Goal: Task Accomplishment & Management: Complete application form

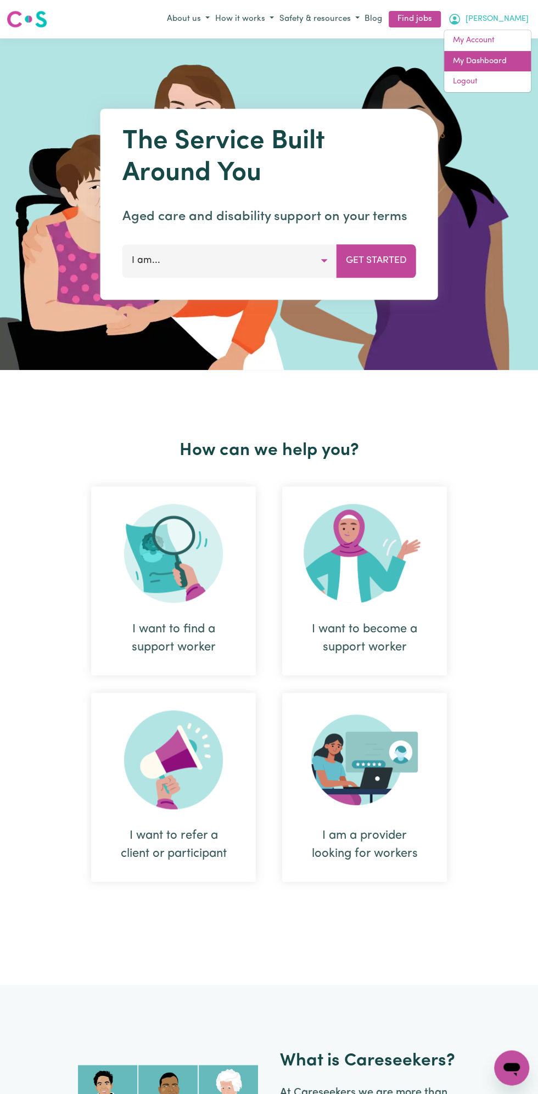
click at [492, 60] on link "My Dashboard" at bounding box center [487, 61] width 87 height 21
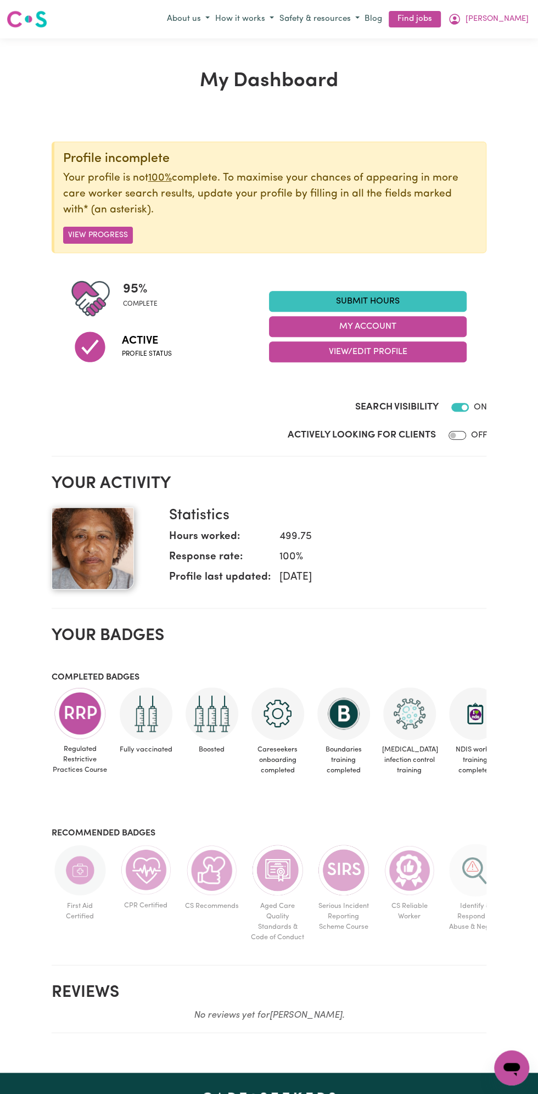
click at [382, 297] on link "Submit Hours" at bounding box center [368, 301] width 198 height 21
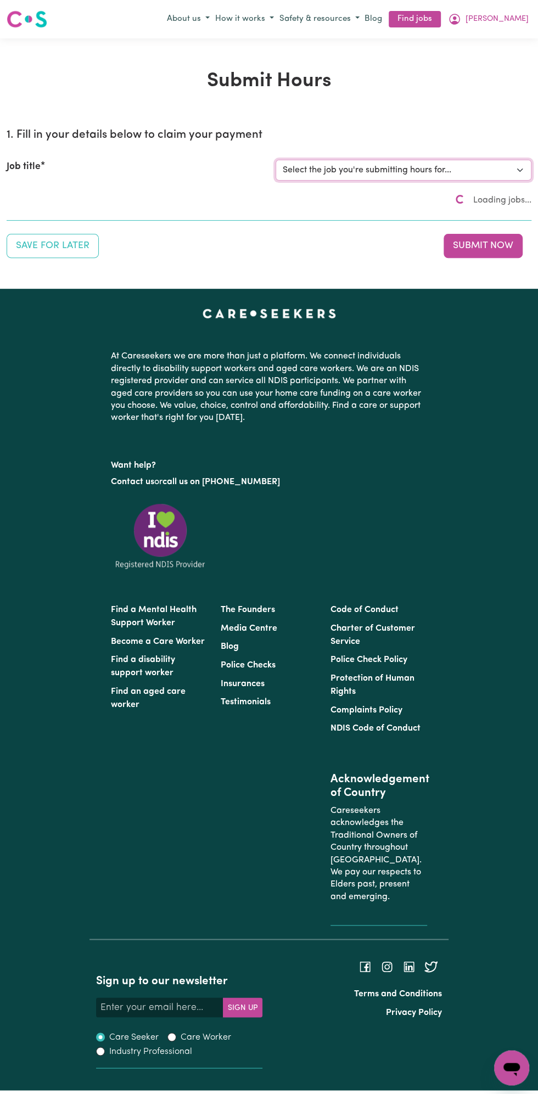
click at [407, 176] on select "Select the job you're submitting hours for..." at bounding box center [403, 170] width 256 height 21
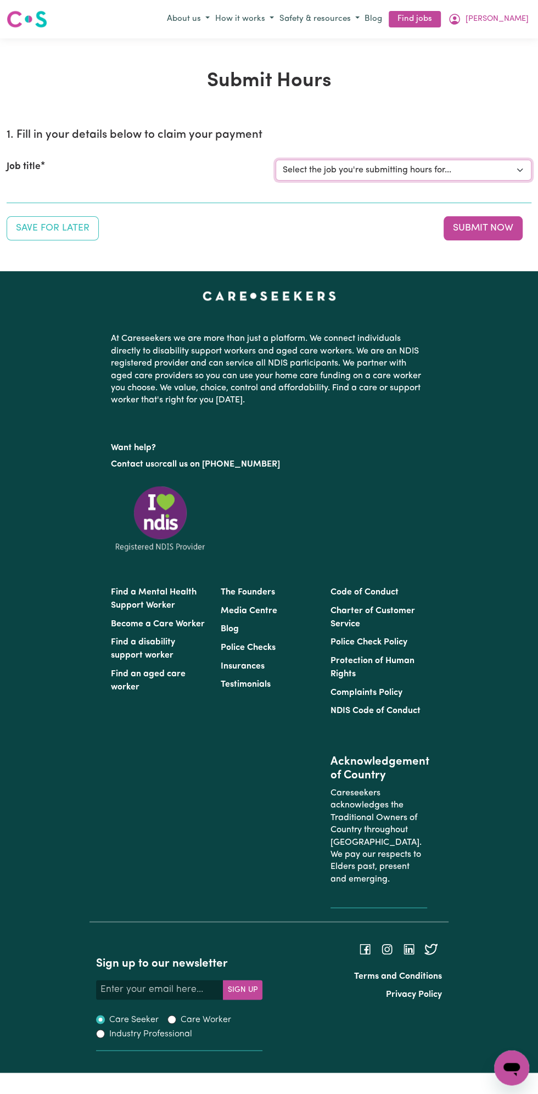
select select "13810"
click at [275, 160] on select "Select the job you're submitting hours for... [Vartouhie ([PERSON_NAME]) [PERSO…" at bounding box center [403, 170] width 256 height 21
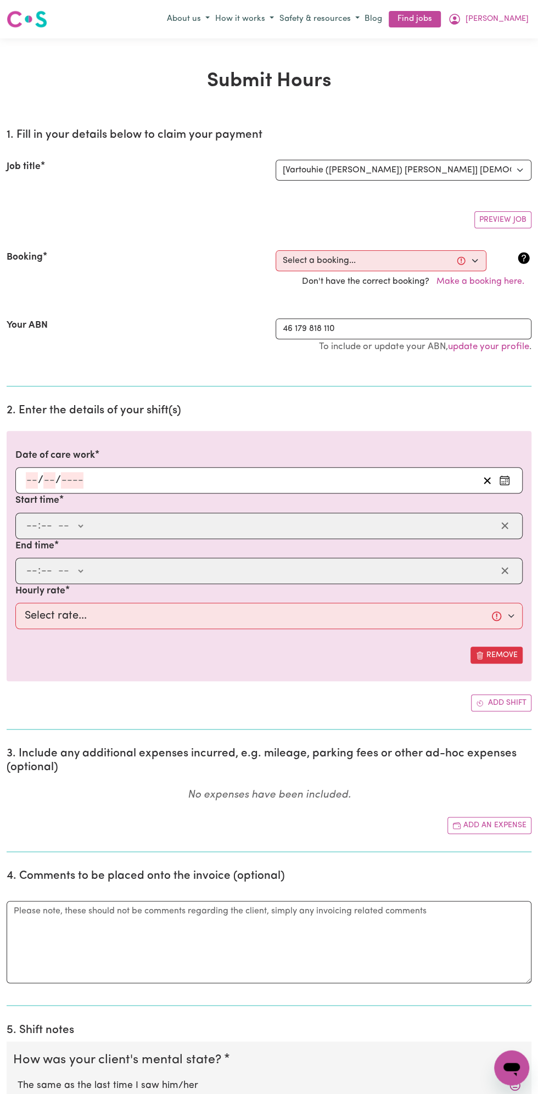
click at [50, 477] on input "number" at bounding box center [49, 480] width 12 height 16
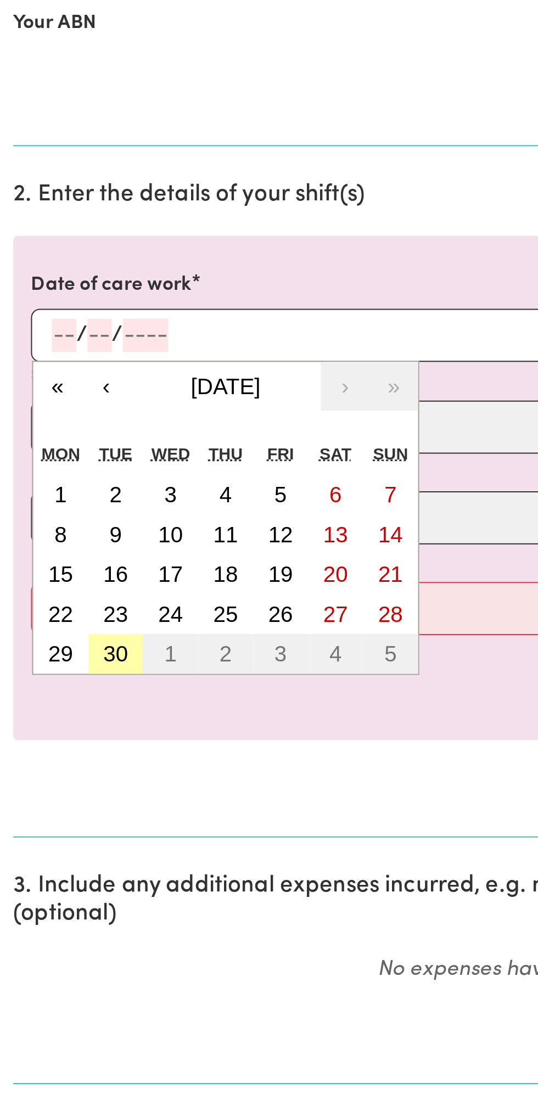
click at [69, 635] on button "30" at bounding box center [57, 638] width 27 height 20
type input "[DATE]"
type input "30"
type input "9"
type input "2025"
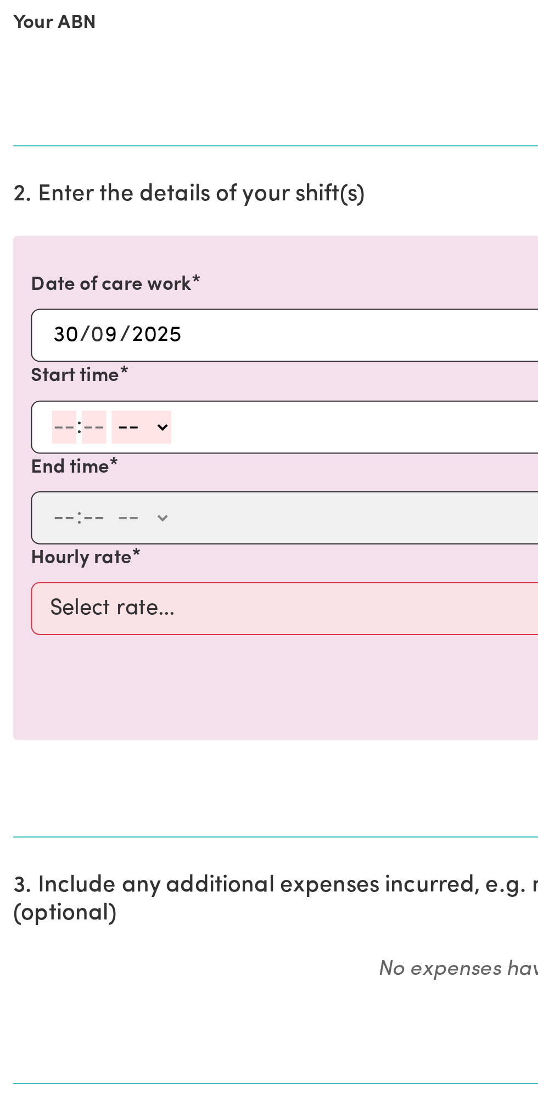
click at [29, 525] on input "number" at bounding box center [32, 525] width 12 height 16
type input "7"
type input "0"
click at [29, 524] on input "7" at bounding box center [29, 525] width 7 height 16
type input "8"
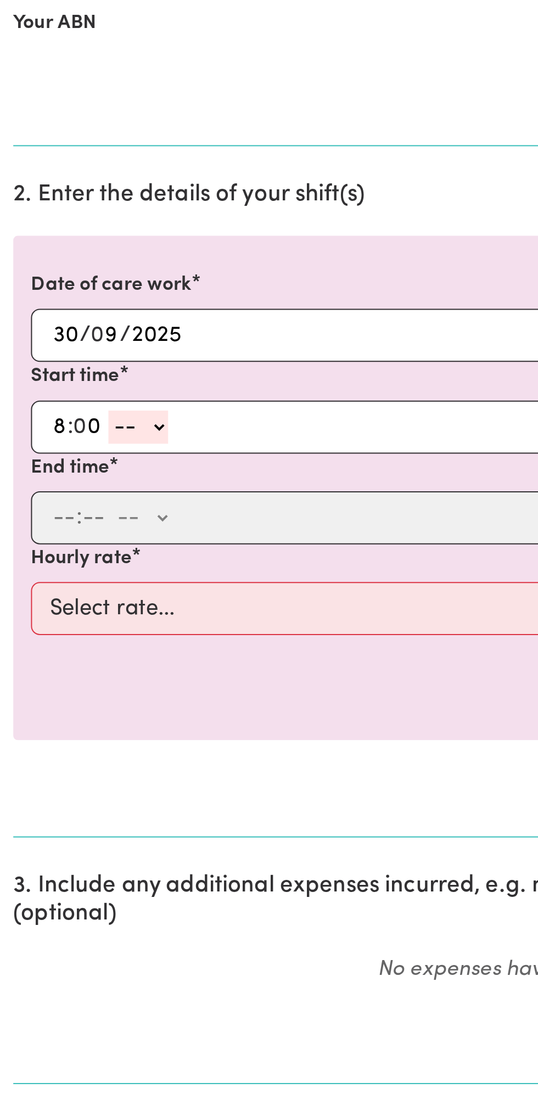
type input "0"
click at [92, 524] on div "8 : 0 0 -- AM PM" at bounding box center [260, 525] width 471 height 16
click at [81, 525] on select "-- AM PM" at bounding box center [69, 525] width 30 height 16
select select "am"
click at [54, 517] on select "-- AM PM" at bounding box center [69, 525] width 30 height 16
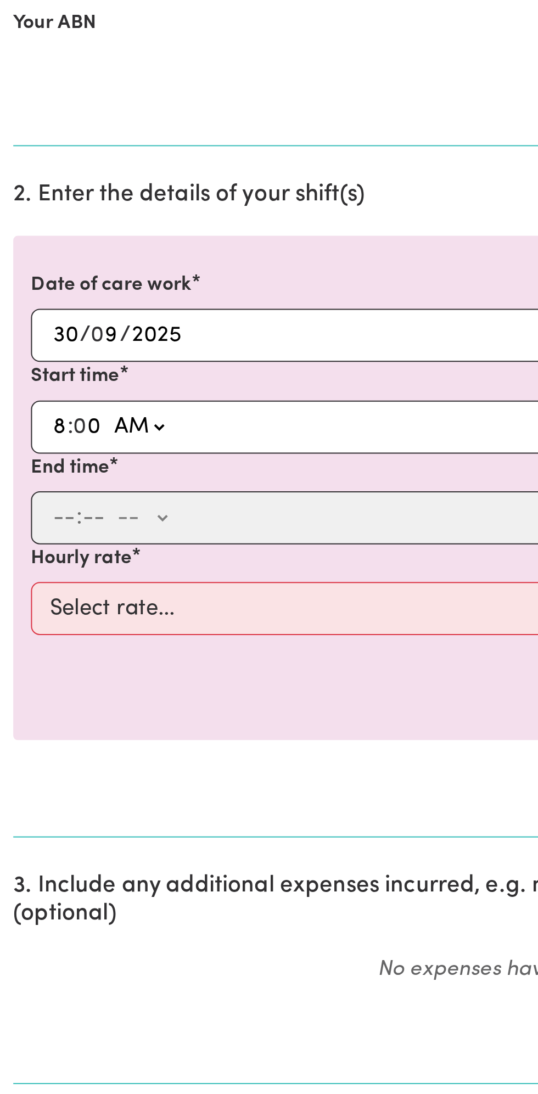
type input "08:00"
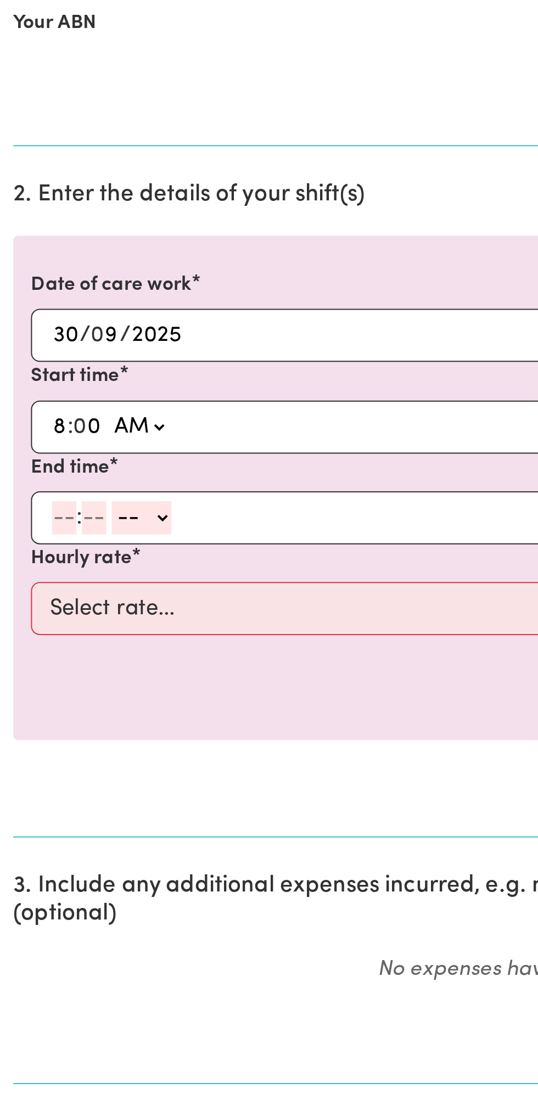
click at [28, 567] on input "number" at bounding box center [32, 570] width 12 height 16
type input "9"
type input "0"
click at [80, 572] on select "-- AM PM" at bounding box center [69, 570] width 30 height 16
select select "am"
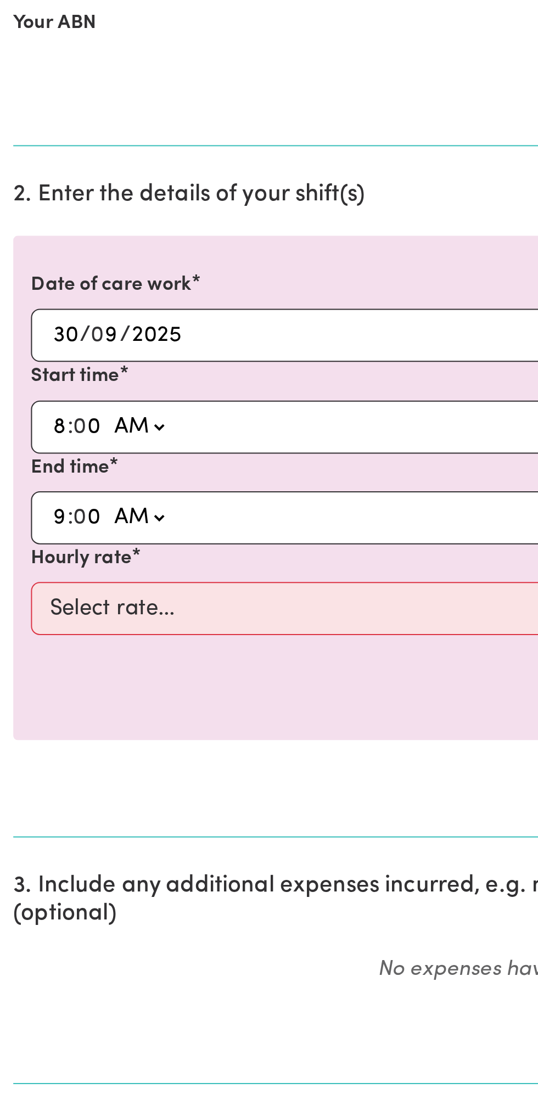
click at [54, 562] on select "-- AM PM" at bounding box center [69, 570] width 30 height 16
type input "09:00"
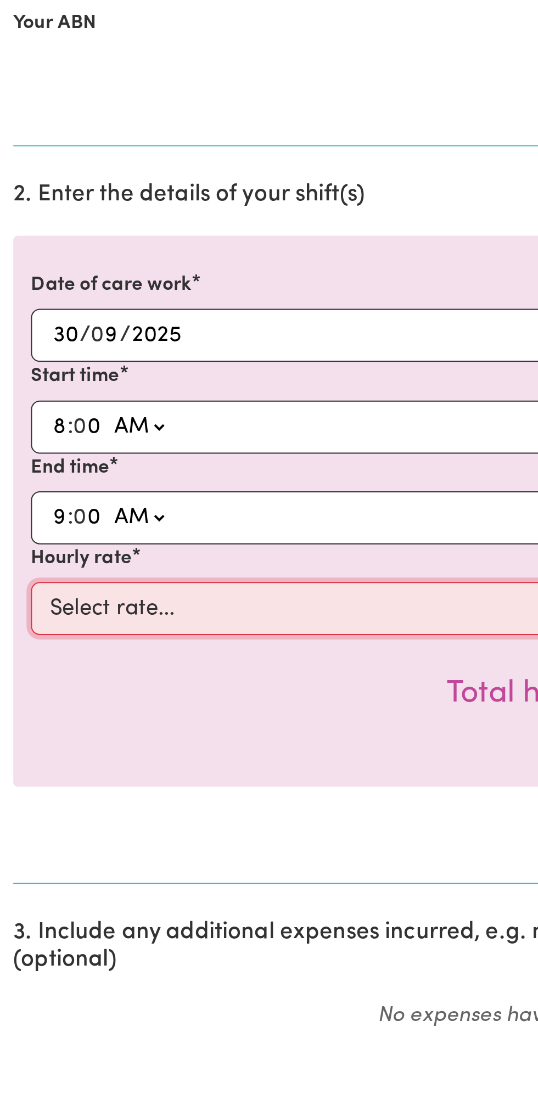
click at [140, 610] on select "Select rate... $49.00 (Weekday) $60.00 ([DATE])" at bounding box center [268, 616] width 507 height 26
select select "49-Weekday"
click at [15, 603] on select "Select rate... $49.00 (Weekday) $60.00 ([DATE])" at bounding box center [268, 616] width 507 height 26
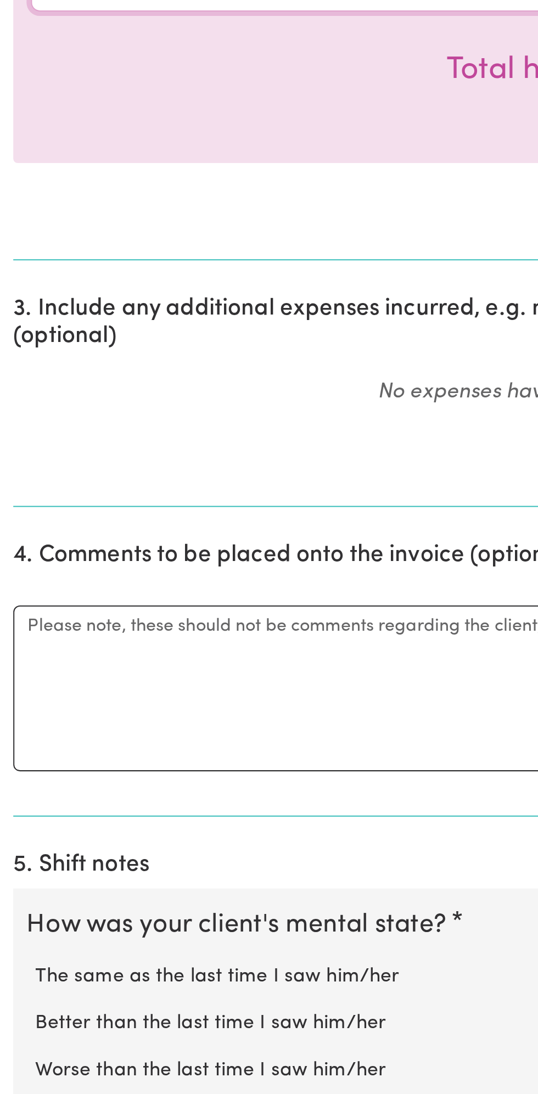
scroll to position [75, 0]
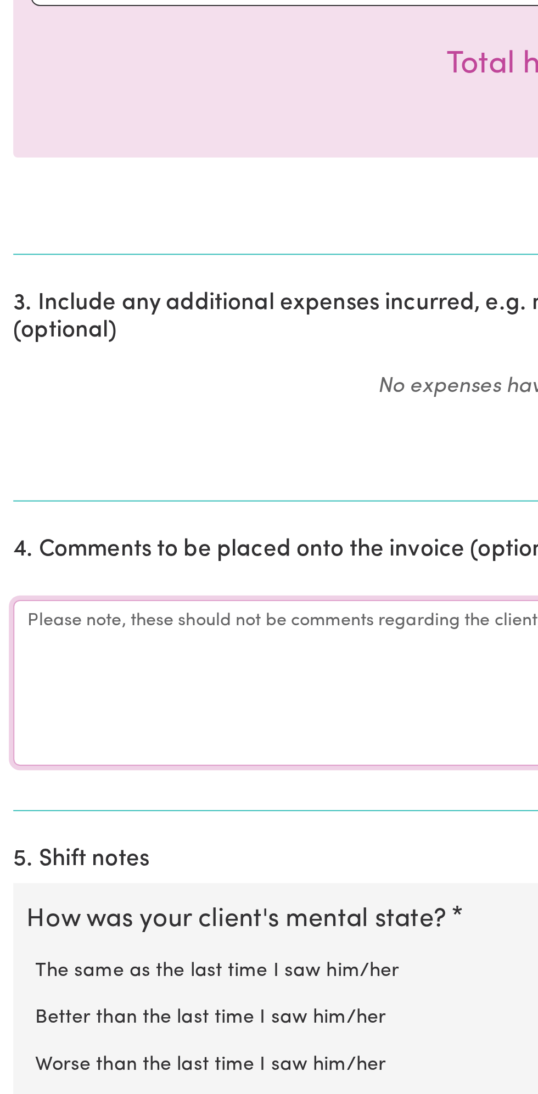
click at [75, 885] on textarea "Comments" at bounding box center [269, 889] width 525 height 82
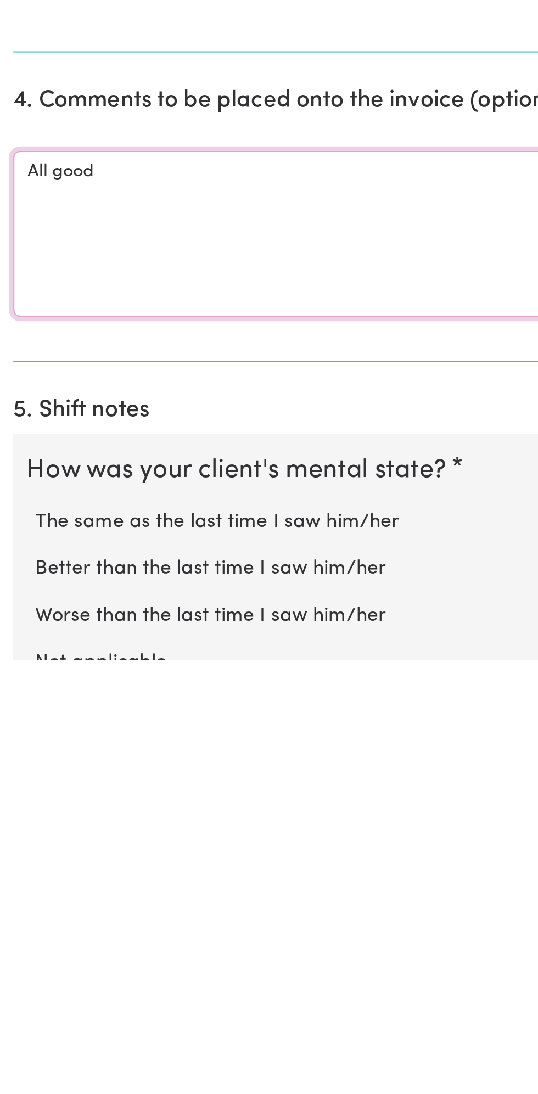
scroll to position [117, 0]
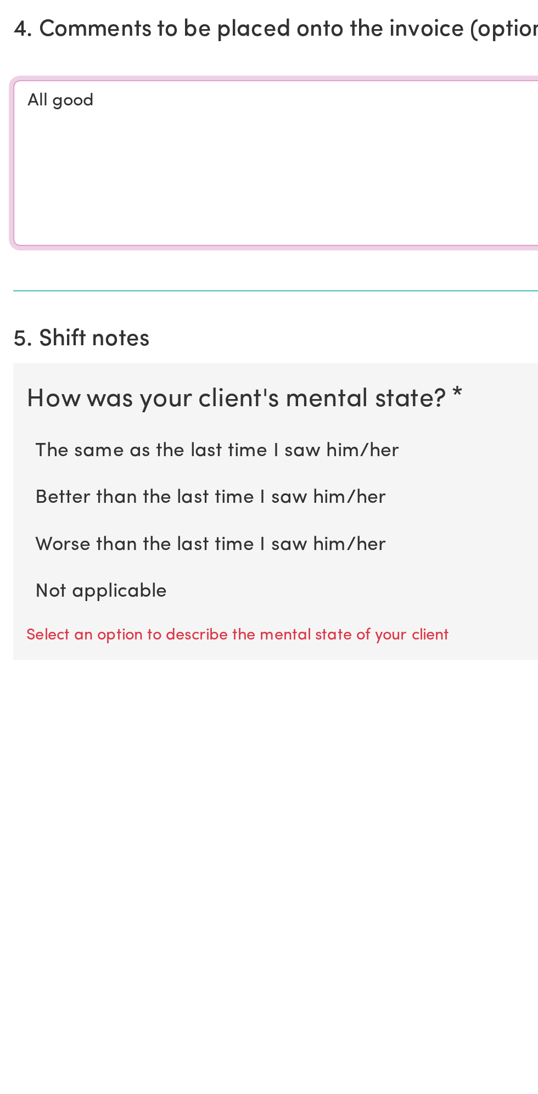
type textarea "All good"
click at [71, 1055] on label "Not applicable" at bounding box center [269, 1060] width 503 height 14
click at [18, 1053] on input "Not applicable" at bounding box center [17, 1053] width 1 height 1
radio input "true"
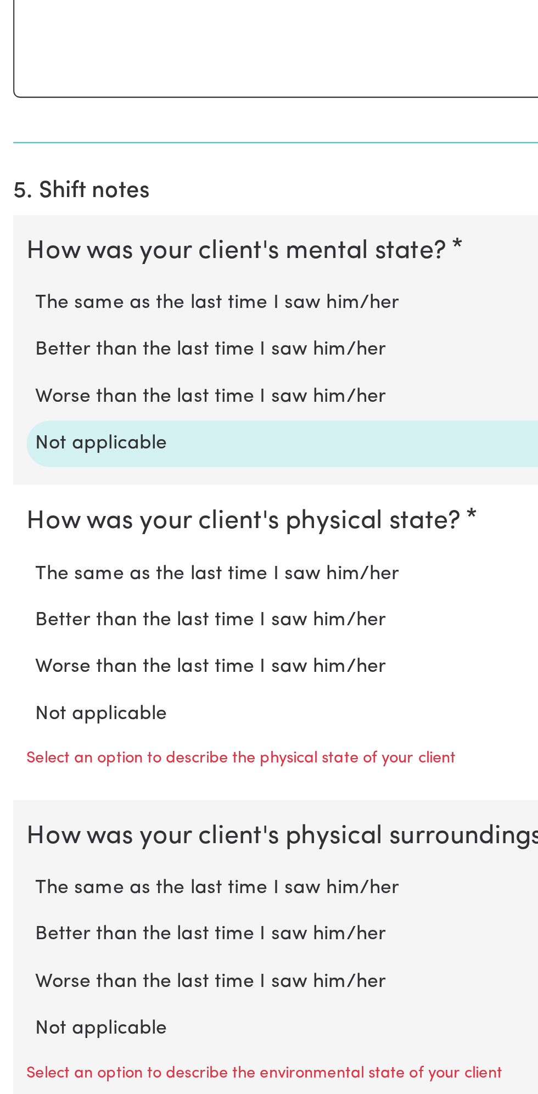
scroll to position [409, 0]
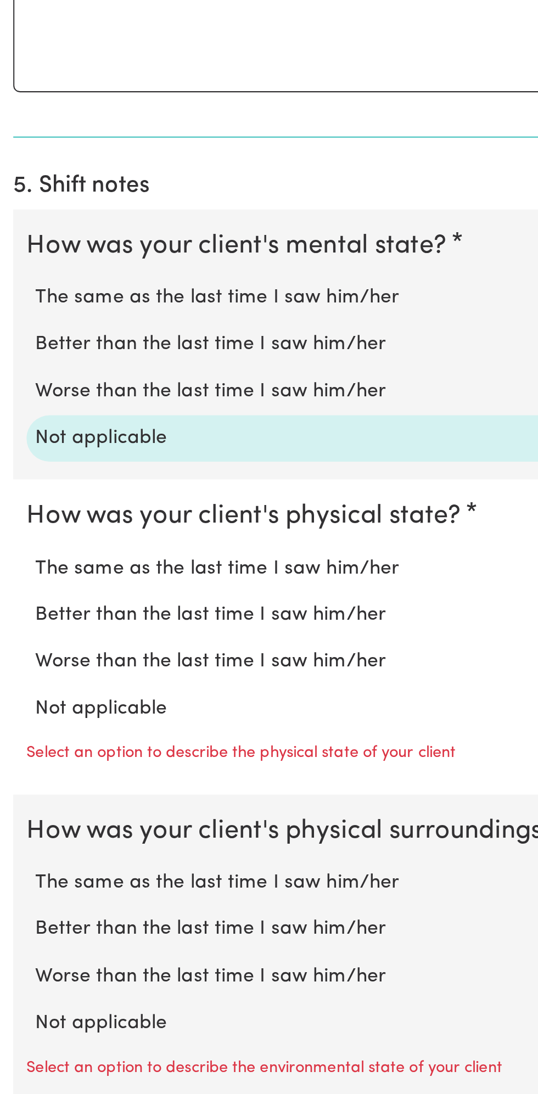
click at [66, 897] on label "Not applicable" at bounding box center [269, 903] width 503 height 14
click at [18, 896] on input "Not applicable" at bounding box center [17, 895] width 1 height 1
radio input "true"
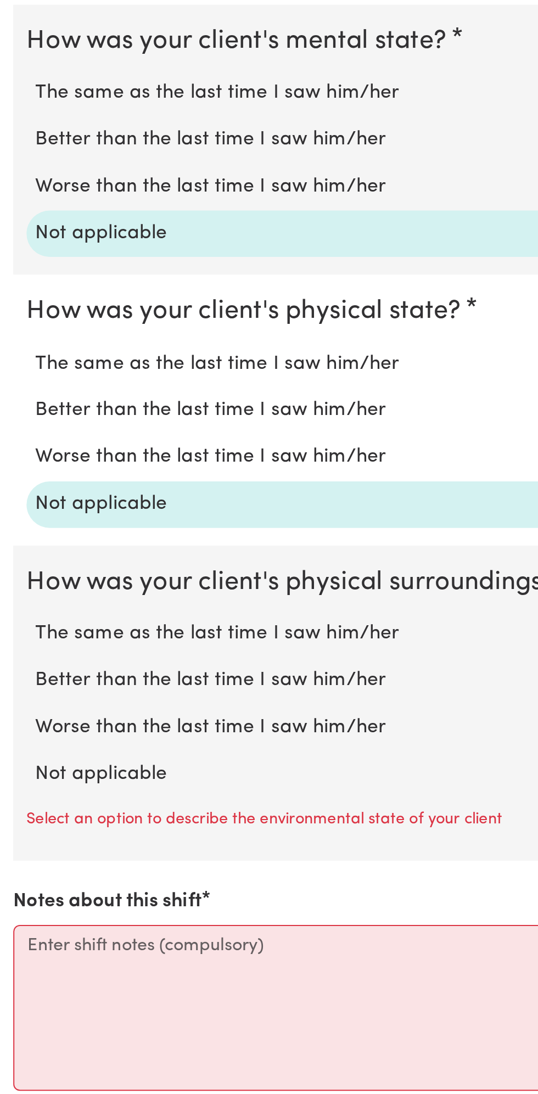
scroll to position [511, 0]
click at [76, 927] on label "Not applicable" at bounding box center [269, 934] width 503 height 14
click at [18, 927] on input "Not applicable" at bounding box center [17, 927] width 1 height 1
radio input "true"
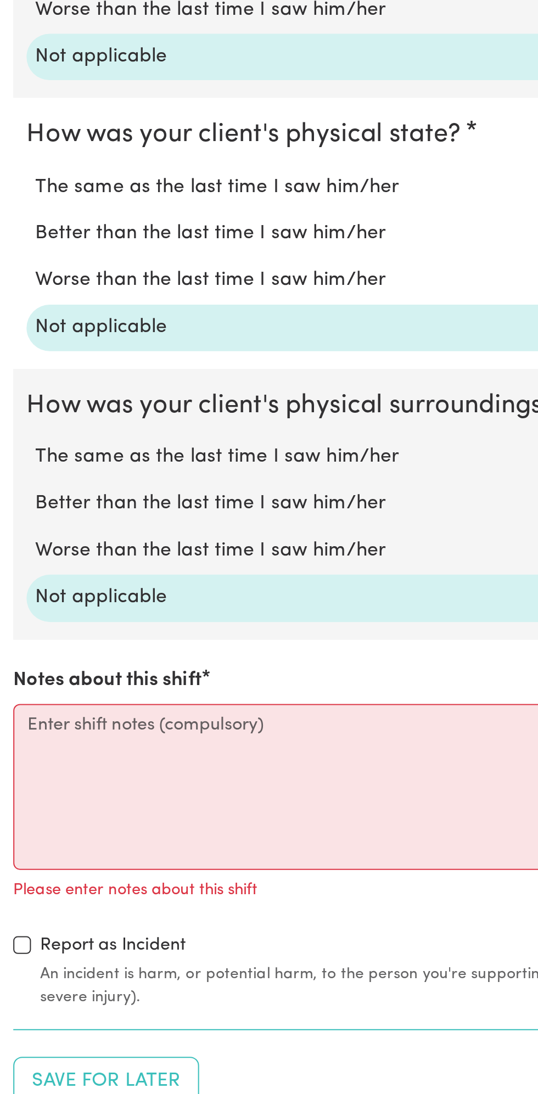
scroll to position [605, 0]
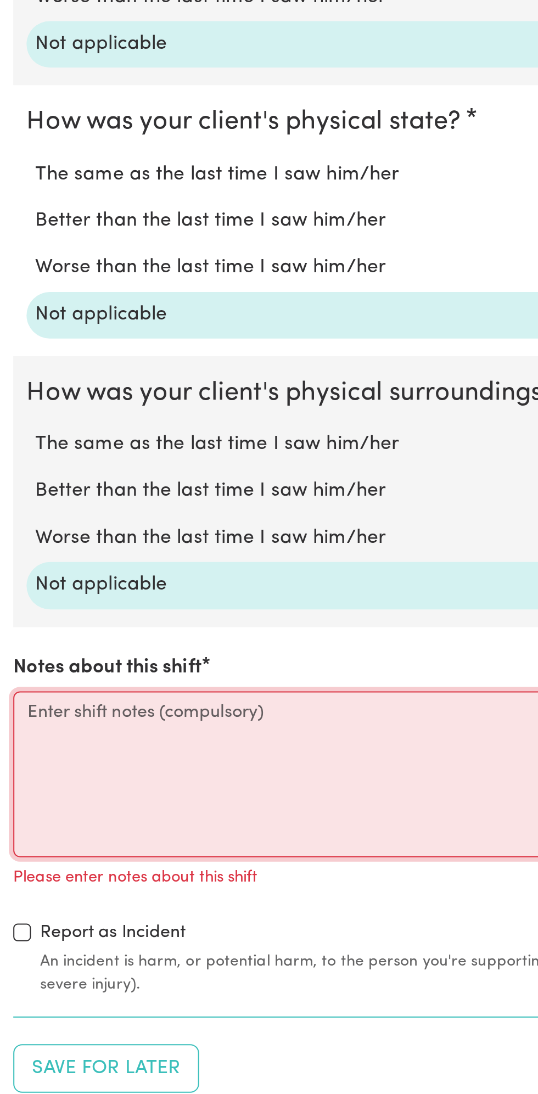
click at [63, 924] on textarea "Notes about this shift" at bounding box center [269, 935] width 525 height 82
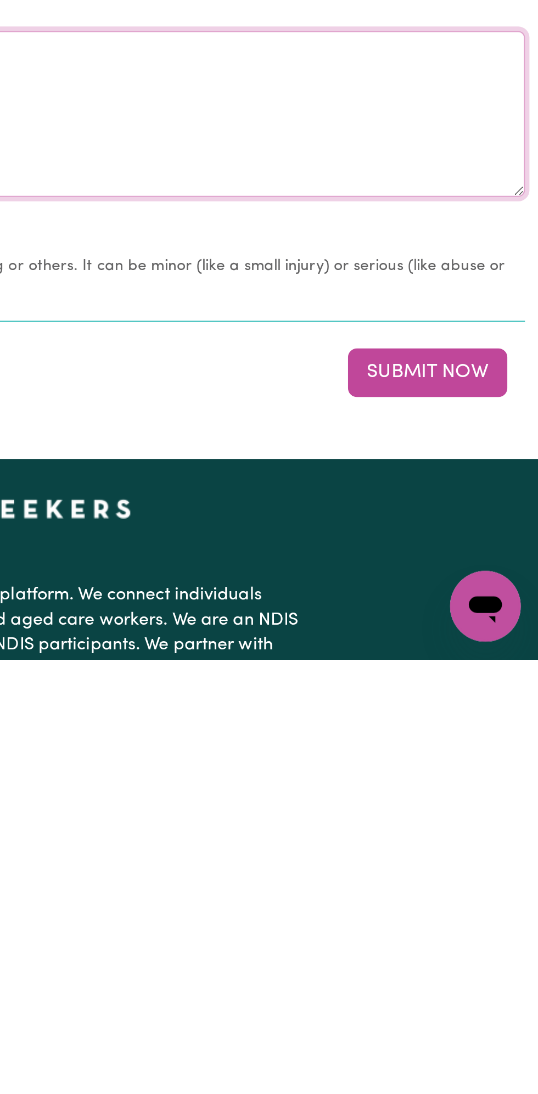
scroll to position [717, 0]
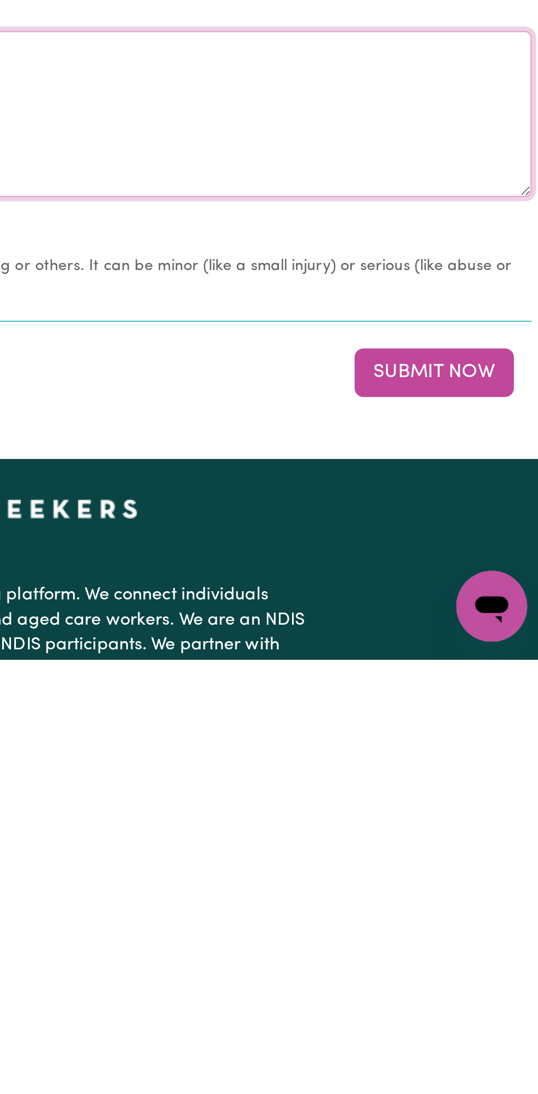
type textarea "Nothing changes all good"
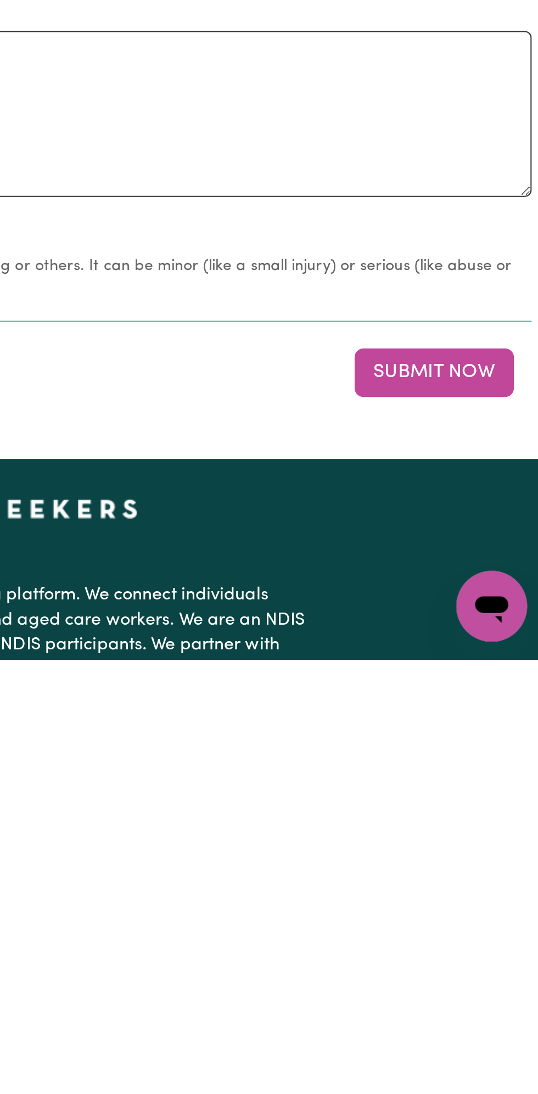
click at [499, 943] on button "Submit Now" at bounding box center [482, 951] width 79 height 24
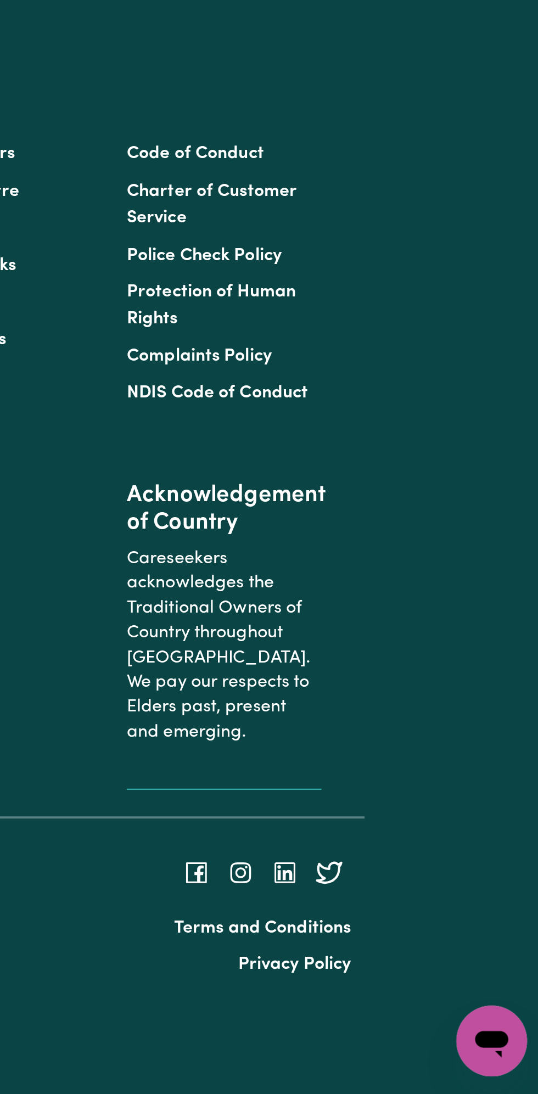
scroll to position [0, 0]
